Goal: Check status: Check status

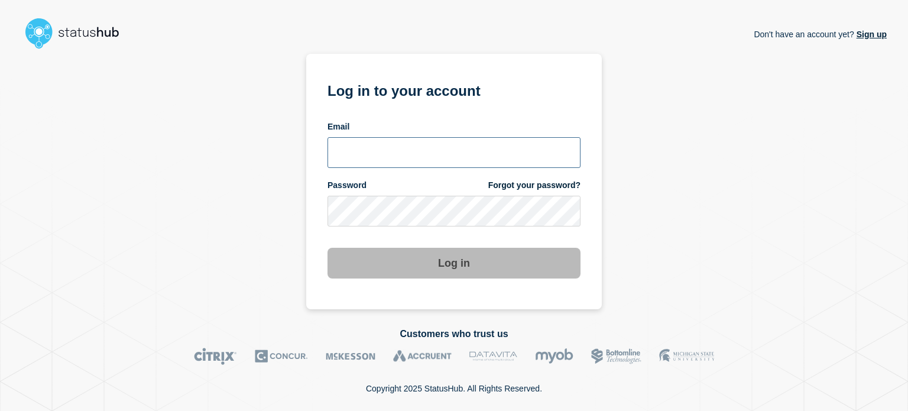
type input "[EMAIL_ADDRESS][DOMAIN_NAME]"
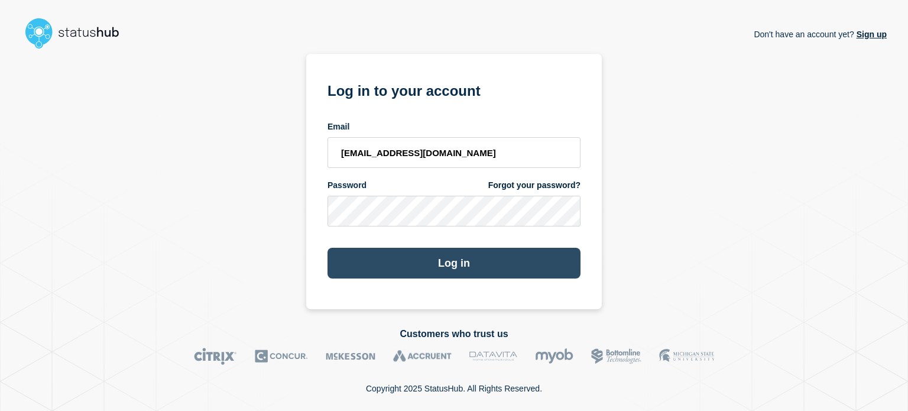
click at [434, 270] on button "Log in" at bounding box center [453, 263] width 253 height 31
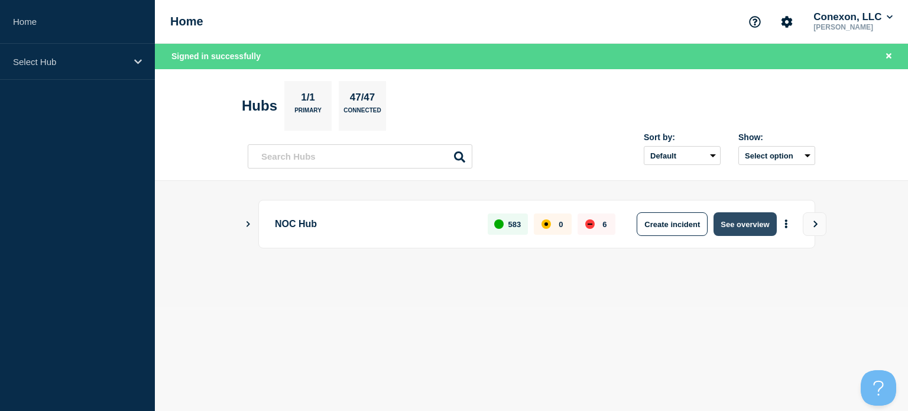
click at [762, 218] on button "See overview" at bounding box center [744, 224] width 63 height 24
